Goal: Task Accomplishment & Management: Complete application form

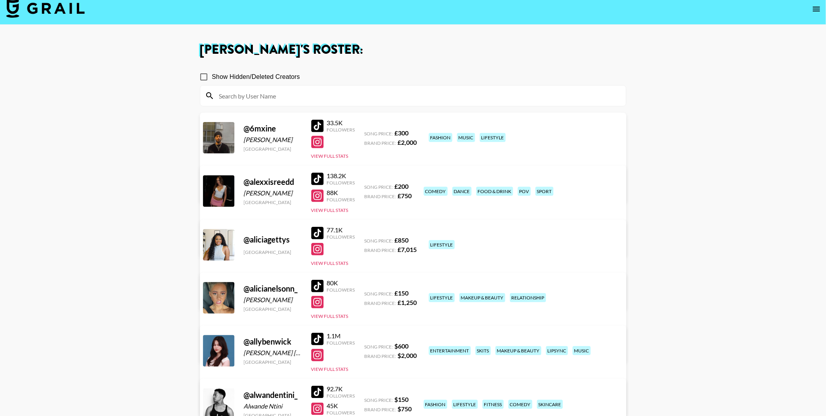
scroll to position [174, 0]
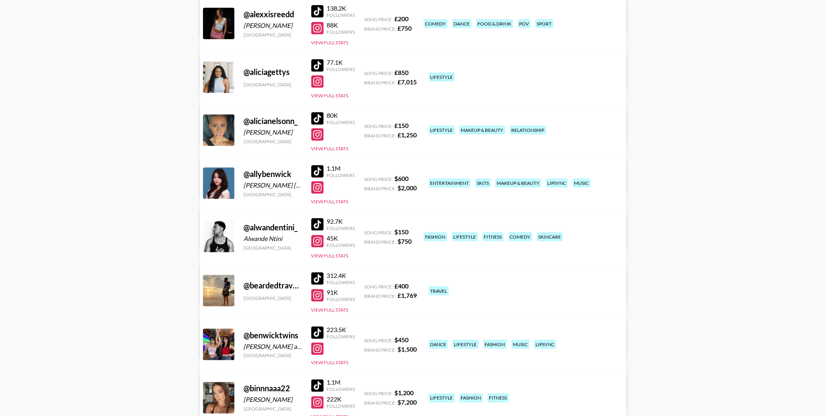
click at [313, 171] on div at bounding box center [317, 171] width 13 height 13
click at [318, 329] on div at bounding box center [317, 332] width 13 height 13
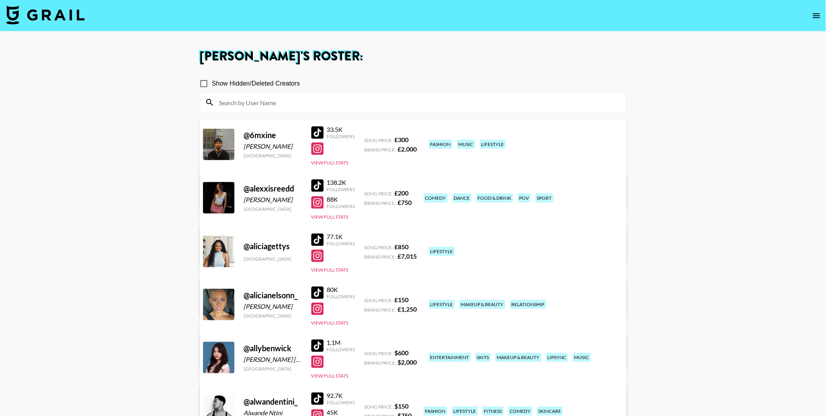
click at [814, 7] on nav at bounding box center [413, 15] width 826 height 31
click at [814, 11] on icon "open drawer" at bounding box center [816, 15] width 9 height 9
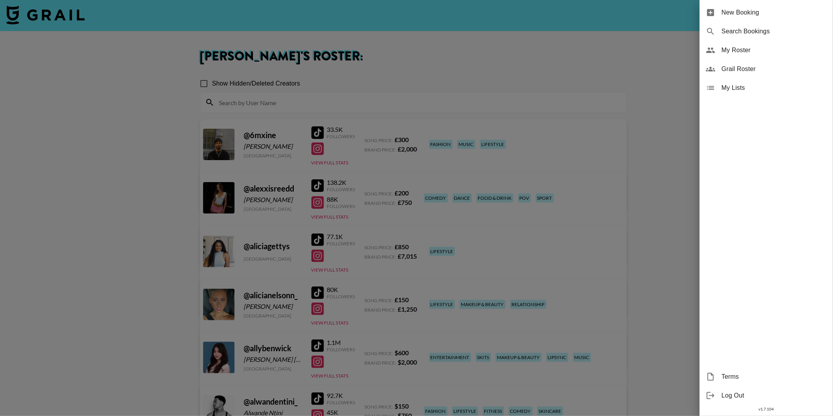
click at [779, 12] on span "New Booking" at bounding box center [774, 12] width 105 height 9
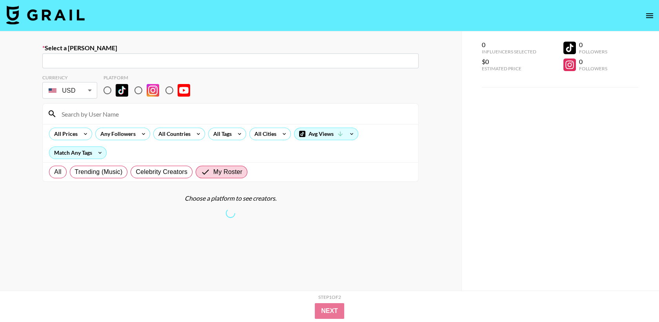
click at [262, 56] on input "text" at bounding box center [230, 60] width 367 height 9
click at [260, 60] on input "text" at bounding box center [230, 60] width 367 height 9
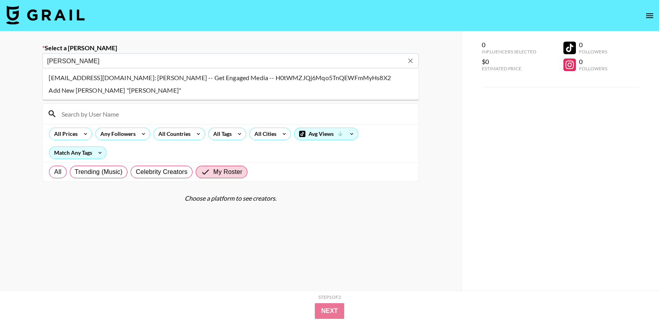
click at [196, 79] on li "mkothia@getengagedmedia.com: Mahek Kothia -- Get Engaged Media -- H0tWMZJQj6Mqo…" at bounding box center [230, 77] width 377 height 13
type input "mkothia@getengagedmedia.com: Mahek Kothia -- Get Engaged Media -- H0tWMZJQj6Mqo…"
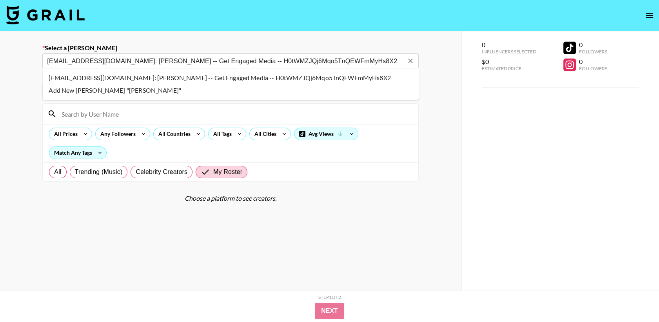
select select "Song"
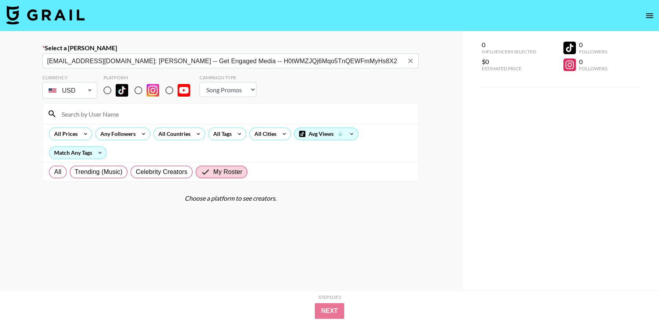
type input "mkothia@getengagedmedia.com: Mahek Kothia -- Get Engaged Media -- H0tWMZJQj6Mqo…"
click at [107, 89] on input "radio" at bounding box center [107, 90] width 16 height 16
radio input "true"
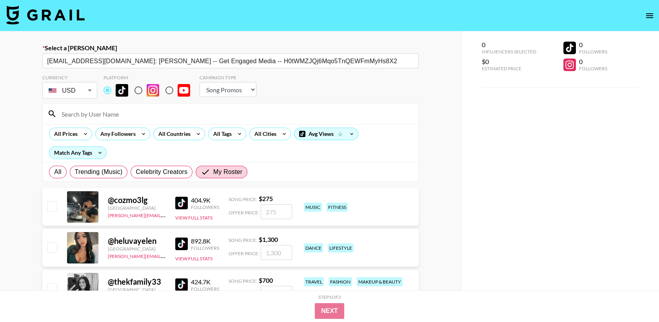
click at [106, 108] on input at bounding box center [235, 113] width 357 height 13
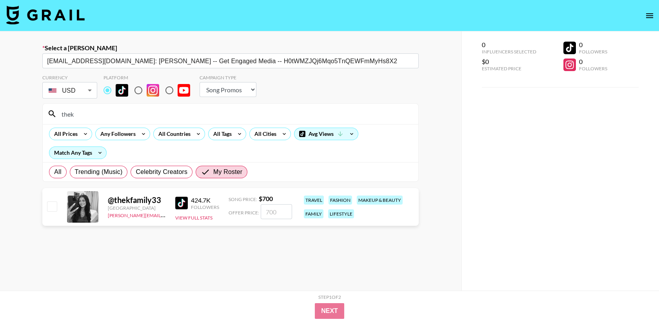
type input "thek"
click at [53, 207] on input "checkbox" at bounding box center [51, 205] width 9 height 9
checkbox input "true"
type input "700"
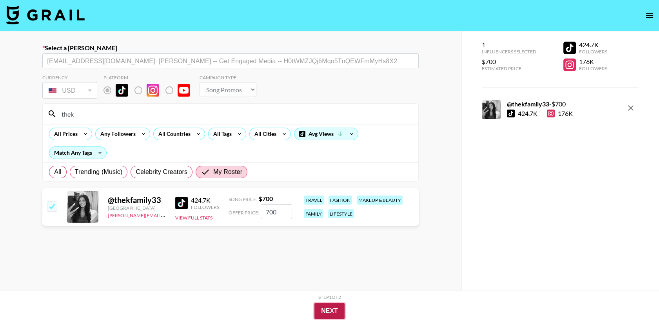
click at [333, 309] on button "Next" at bounding box center [330, 311] width 30 height 16
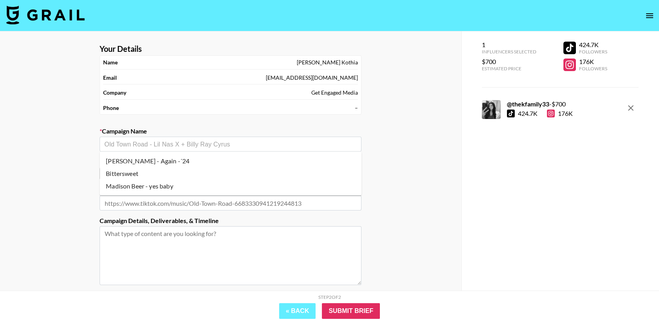
click at [203, 147] on input "text" at bounding box center [230, 144] width 253 height 9
click at [135, 172] on li "Bittersweet" at bounding box center [231, 173] width 262 height 13
type input "Bittersweet"
type input "https://www.tiktok.com/music/Original-Sound-7556465515071850497"
type textarea "TikTok -- TikTok --"
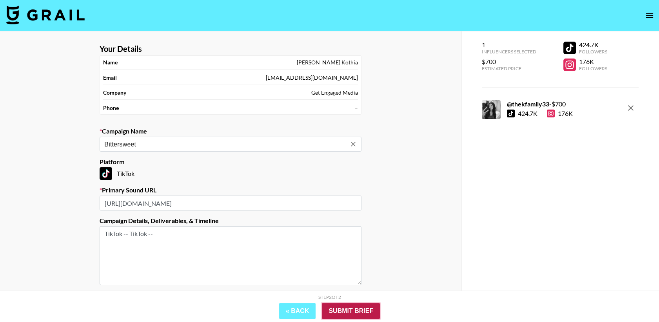
click at [346, 306] on input "Submit Brief" at bounding box center [351, 311] width 58 height 16
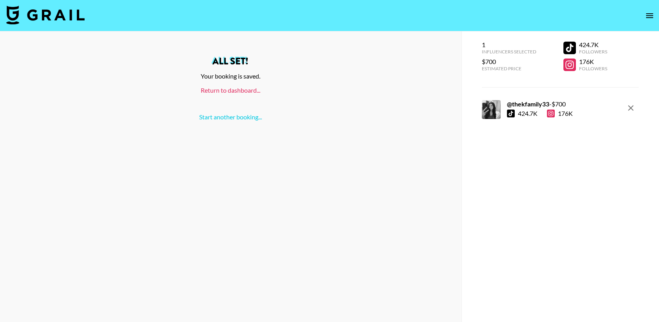
click at [224, 93] on link "Return to dashboard..." at bounding box center [231, 89] width 60 height 7
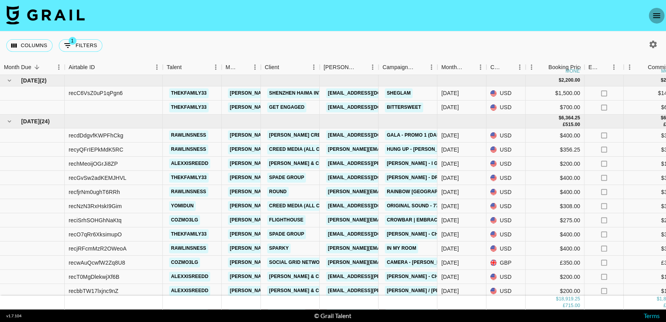
click at [654, 15] on icon "open drawer" at bounding box center [656, 15] width 7 height 5
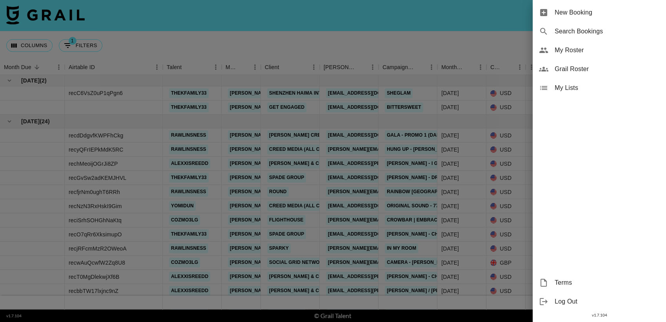
click at [580, 18] on div "New Booking" at bounding box center [599, 12] width 133 height 19
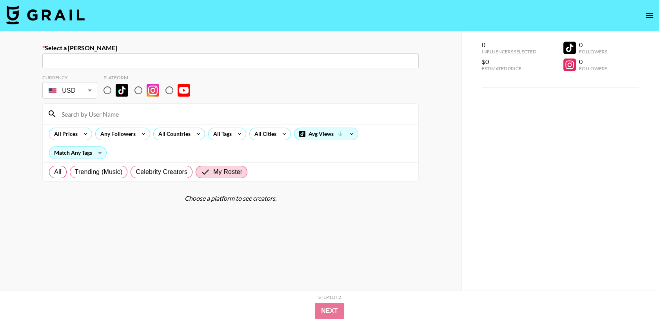
click at [214, 65] on input "text" at bounding box center [230, 60] width 367 height 9
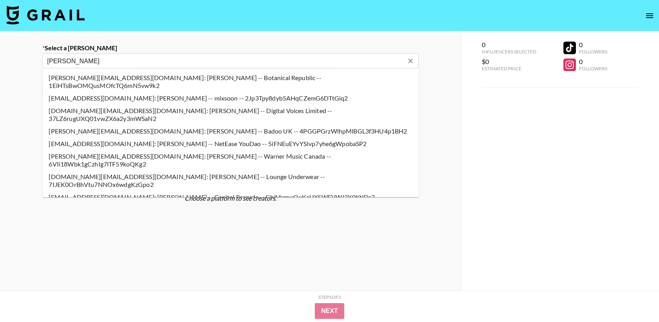
click at [164, 191] on li "hannahferrell0@gmail.com: Hannah Ferrell -- Capitol Records -- ChjMrmwQxKaUXSWF…" at bounding box center [230, 197] width 377 height 13
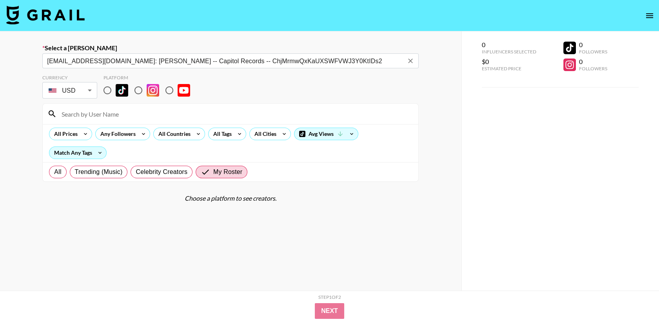
type input "hannahferrell0@gmail.com: Hannah Ferrell -- Capitol Records -- ChjMrmwQxKaUXSWF…"
click at [109, 95] on input "radio" at bounding box center [107, 90] width 16 height 16
radio input "true"
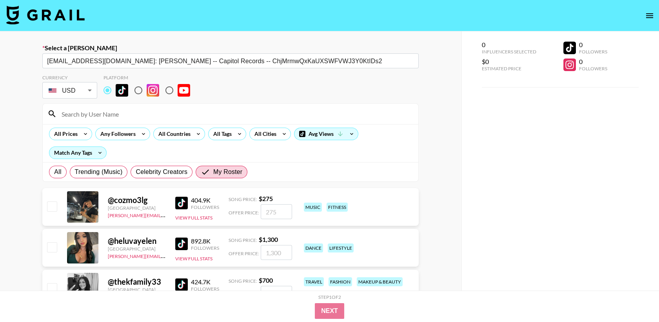
click at [107, 108] on div at bounding box center [231, 114] width 376 height 20
click at [103, 111] on input at bounding box center [235, 113] width 357 height 13
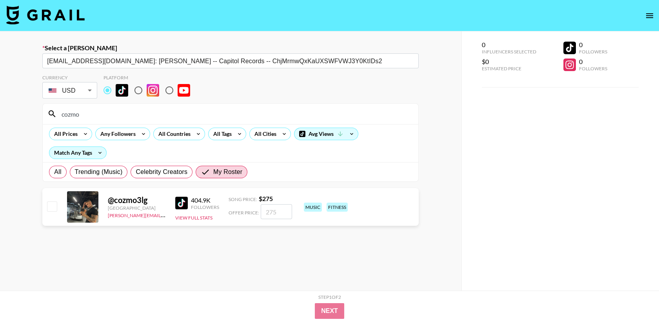
type input "cozmo"
click at [54, 206] on input "checkbox" at bounding box center [51, 205] width 9 height 9
checkbox input "true"
type input "275"
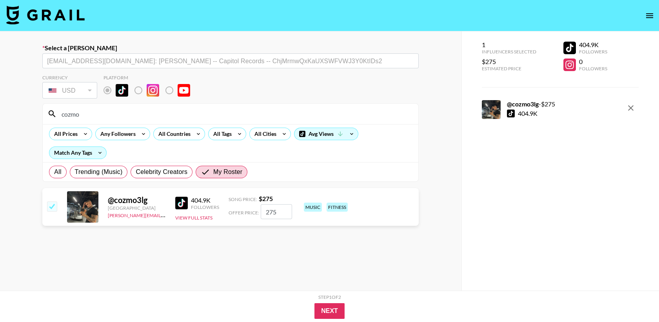
click at [287, 215] on input "275" at bounding box center [276, 211] width 31 height 15
click at [334, 312] on button "Next" at bounding box center [330, 311] width 30 height 16
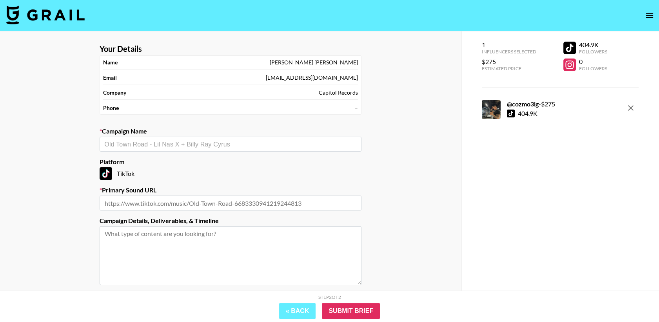
click at [164, 144] on input "text" at bounding box center [230, 144] width 253 height 9
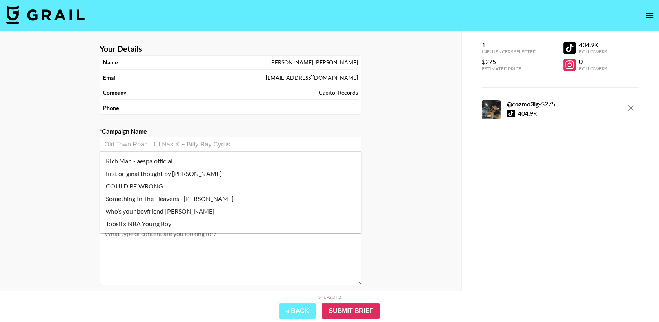
click at [151, 224] on li "Toosii x NBA Young Boy" at bounding box center [231, 223] width 262 height 13
type input "Toosii x NBA Young Boy"
type input "https://www.tiktok.com/music/Toosii-x-NBA-YoungBoy-Dont-Go-UNRELEASED-754933265…"
type textarea "TikTok -- Fashion Content video"
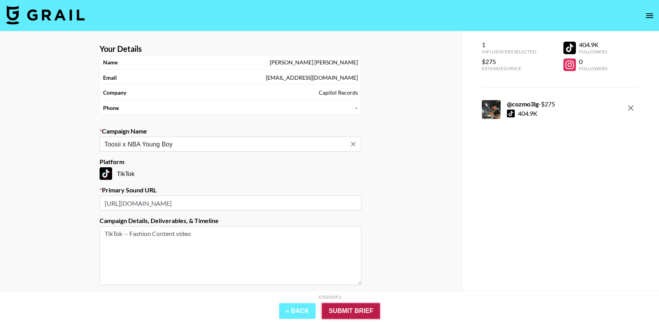
click at [348, 312] on input "Submit Brief" at bounding box center [351, 311] width 58 height 16
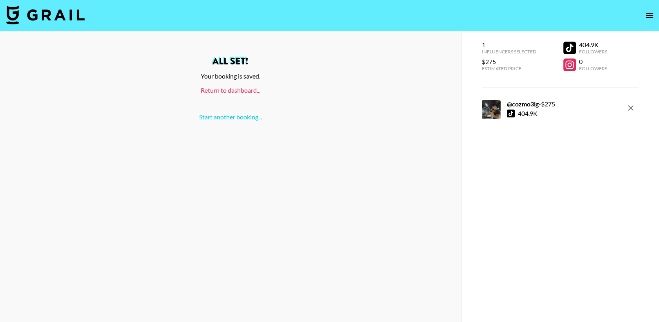
click at [219, 91] on link "Return to dashboard..." at bounding box center [231, 89] width 60 height 7
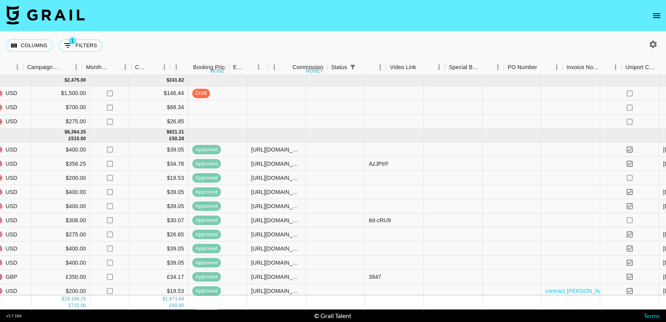
scroll to position [0, 643]
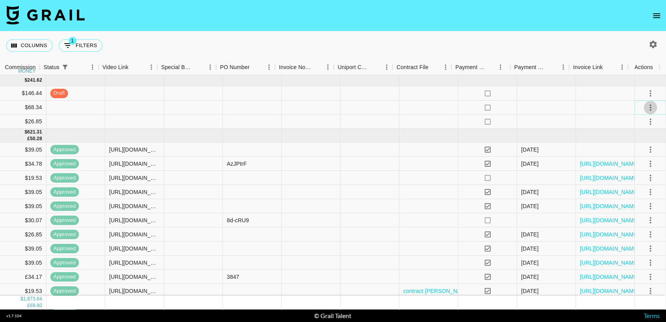
click at [646, 106] on icon "select merge strategy" at bounding box center [650, 107] width 9 height 9
click at [624, 125] on li "Confirm" at bounding box center [640, 124] width 51 height 14
click at [610, 47] on div "Columns 1 Filters + Booking" at bounding box center [333, 45] width 666 height 28
click at [646, 120] on icon "select merge strategy" at bounding box center [650, 121] width 9 height 9
click at [631, 135] on li "Confirm" at bounding box center [640, 138] width 51 height 14
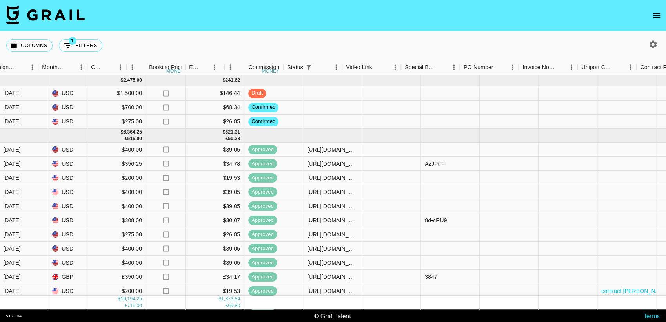
scroll to position [0, 388]
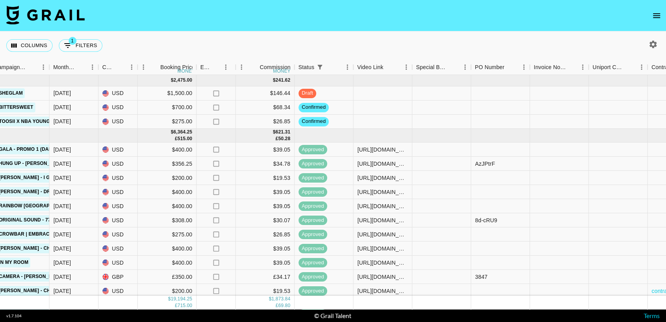
click at [304, 44] on div "Columns 1 Filters + Booking" at bounding box center [333, 45] width 666 height 28
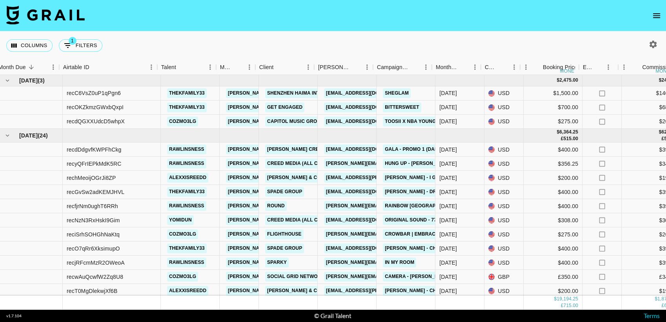
scroll to position [0, 0]
